Goal: Find specific page/section: Find specific page/section

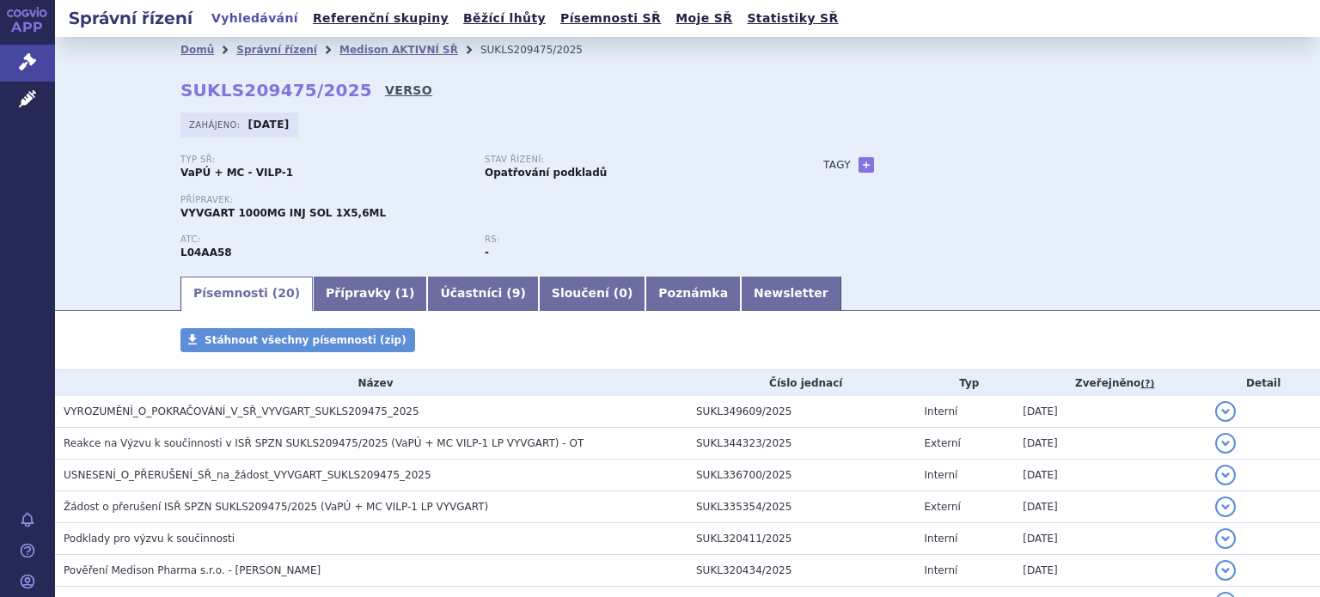
click at [385, 90] on link "VERSO" at bounding box center [408, 90] width 47 height 17
click at [385, 89] on link "VERSO" at bounding box center [408, 90] width 47 height 17
drag, startPoint x: 303, startPoint y: 46, endPoint x: 333, endPoint y: 49, distance: 30.3
click at [304, 46] on li "Správní řízení" at bounding box center [287, 50] width 103 height 26
click at [340, 47] on link "Medison AKTIVNÍ SŘ" at bounding box center [399, 50] width 119 height 12
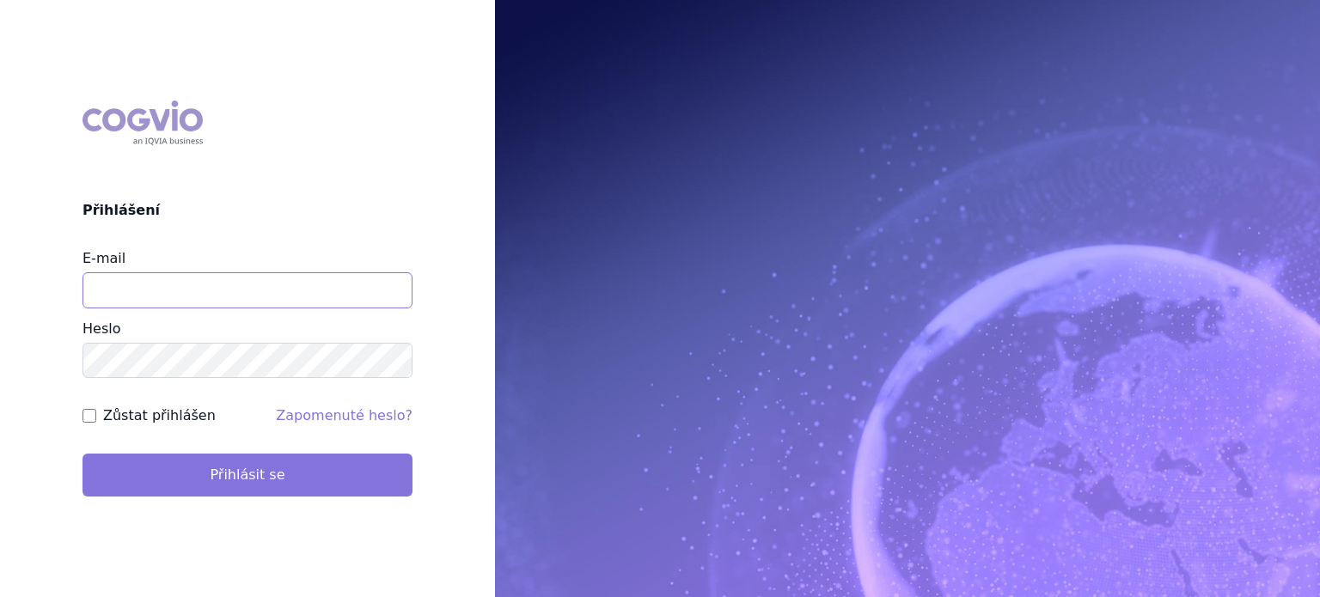
type input "[EMAIL_ADDRESS][DOMAIN_NAME]"
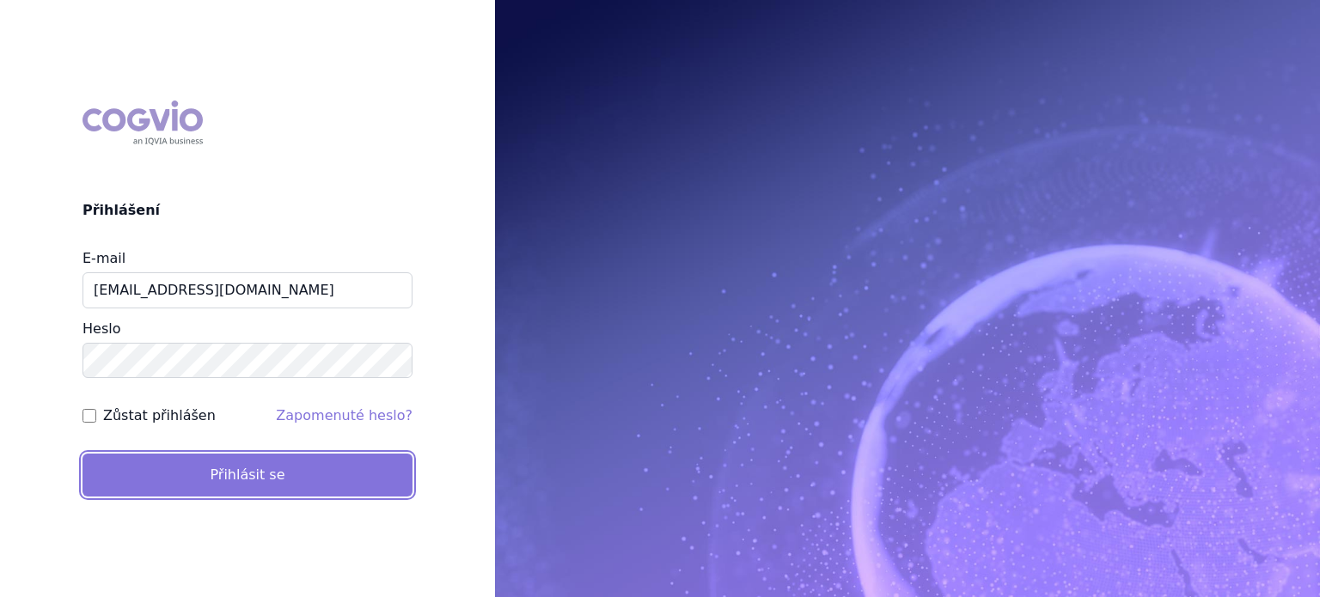
click at [266, 480] on button "Přihlásit se" at bounding box center [248, 475] width 330 height 43
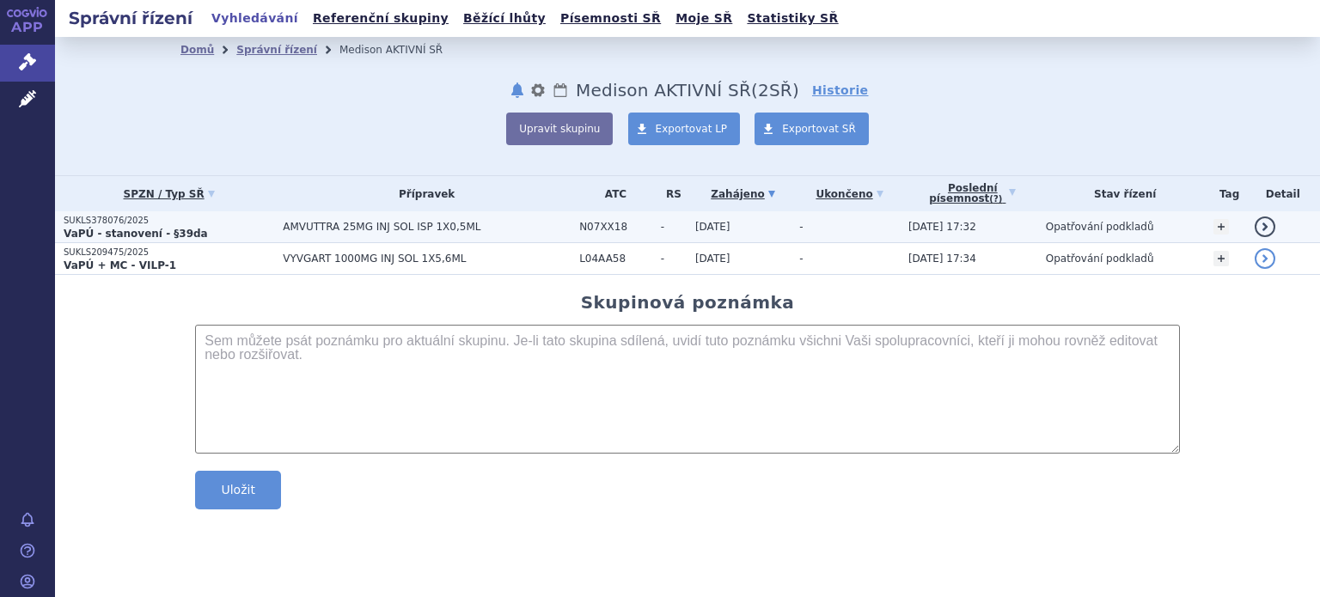
click at [83, 217] on p "SUKLS378076/2025" at bounding box center [169, 221] width 211 height 12
